Goal: Entertainment & Leisure: Consume media (video, audio)

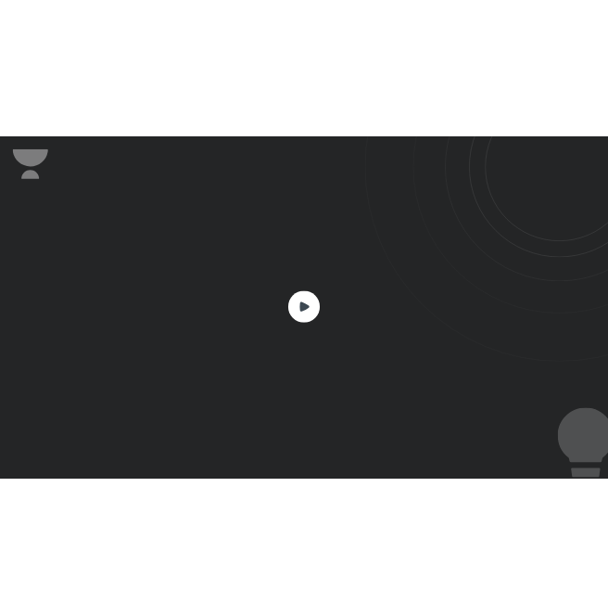
scroll to position [801, 1424]
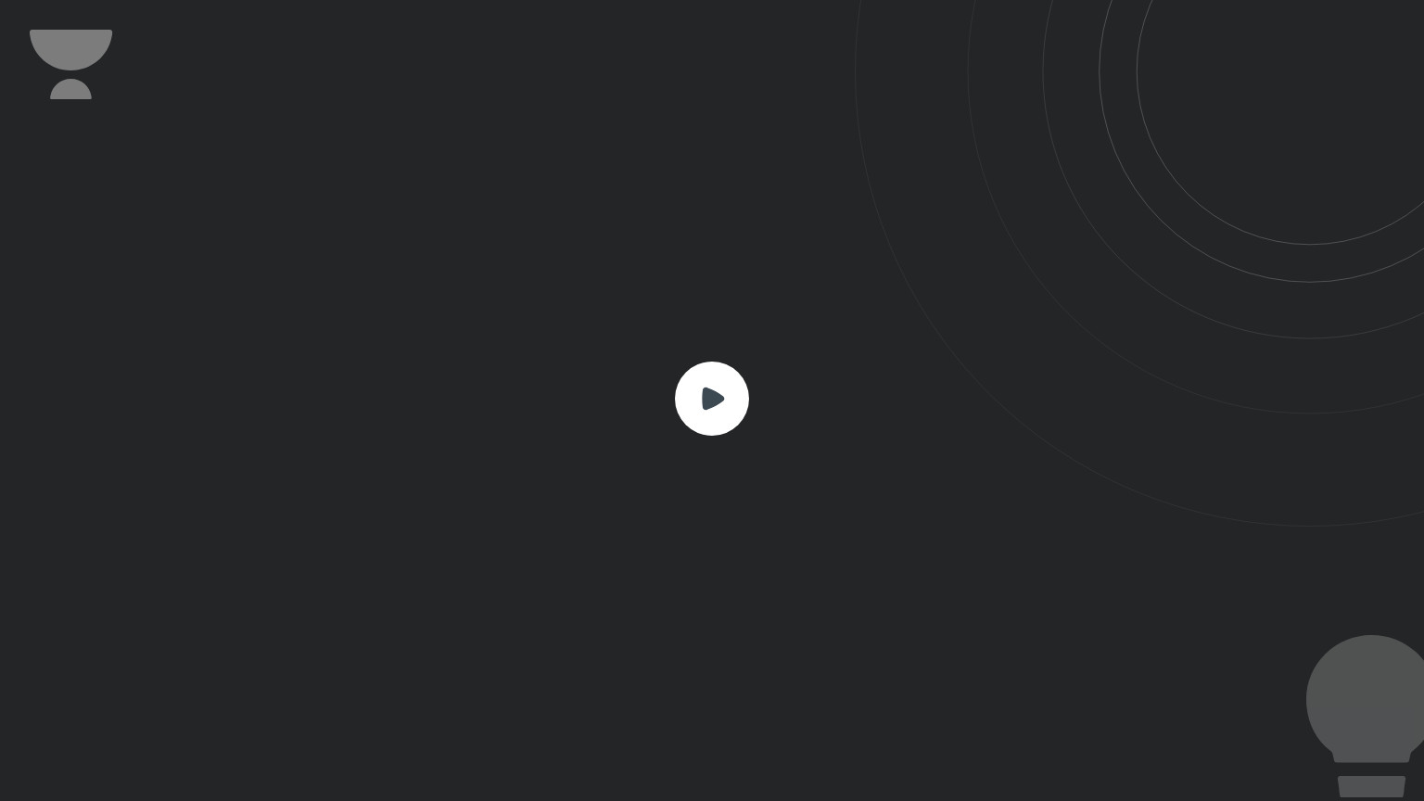
click at [730, 389] on rect at bounding box center [712, 398] width 74 height 74
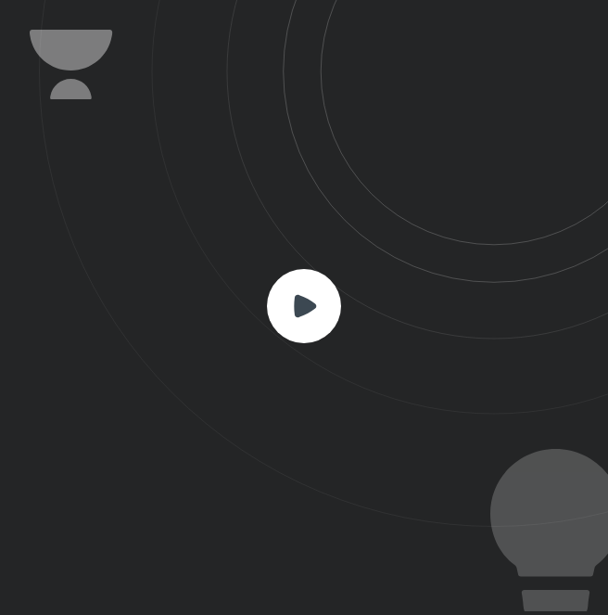
scroll to position [615, 608]
click at [340, 301] on rect at bounding box center [304, 306] width 74 height 74
